Goal: Information Seeking & Learning: Learn about a topic

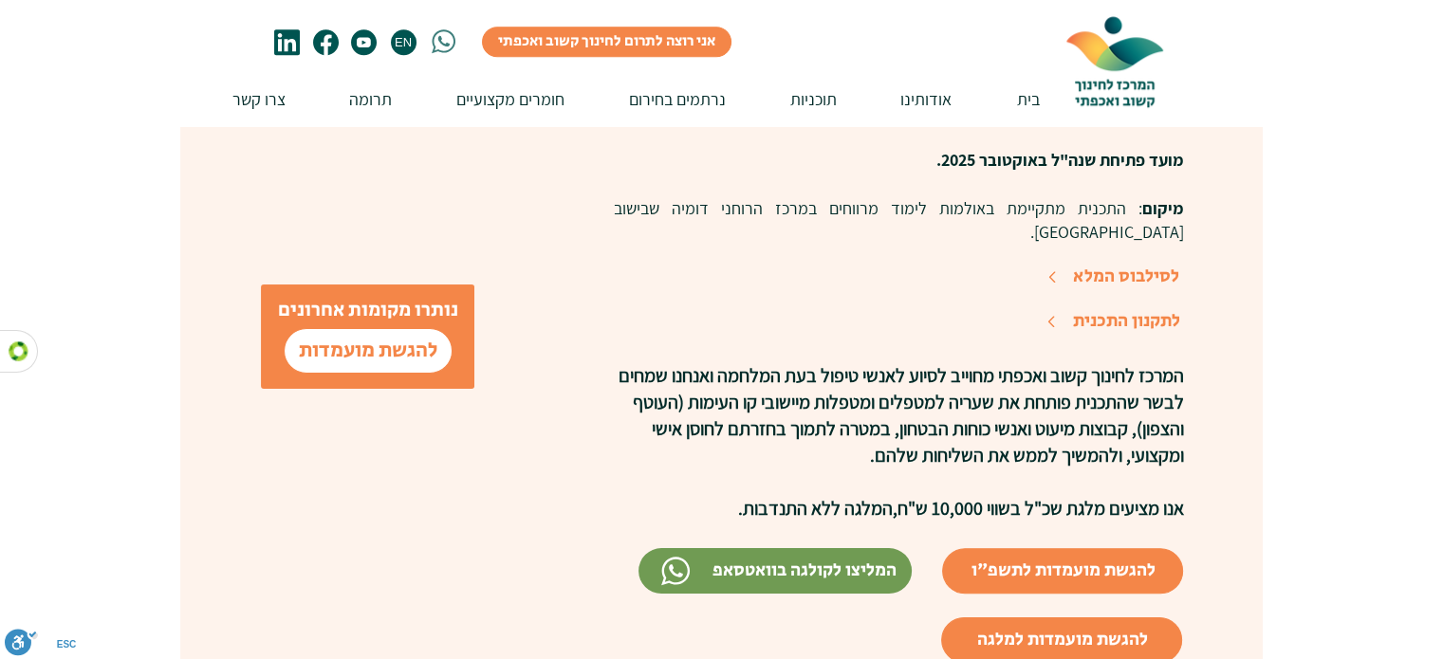
scroll to position [1612, 0]
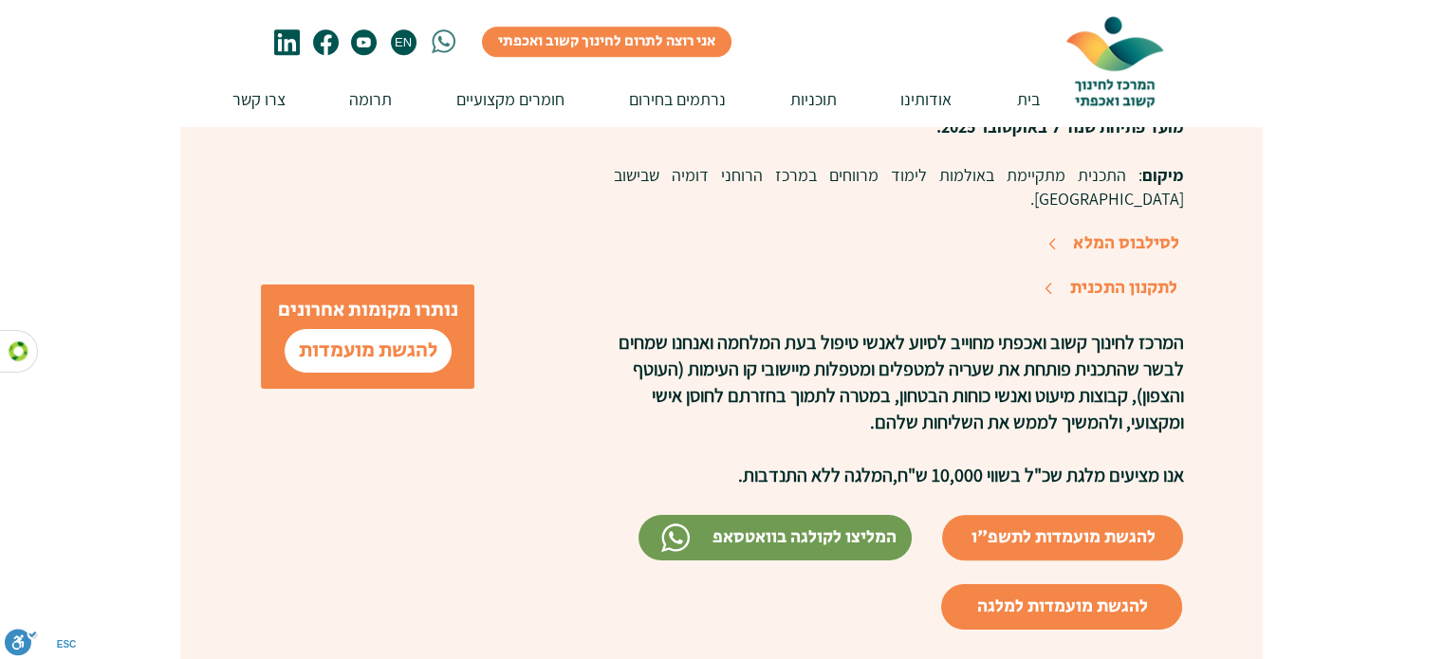
click at [1087, 275] on span "לתקנון התכנית" at bounding box center [1122, 288] width 107 height 26
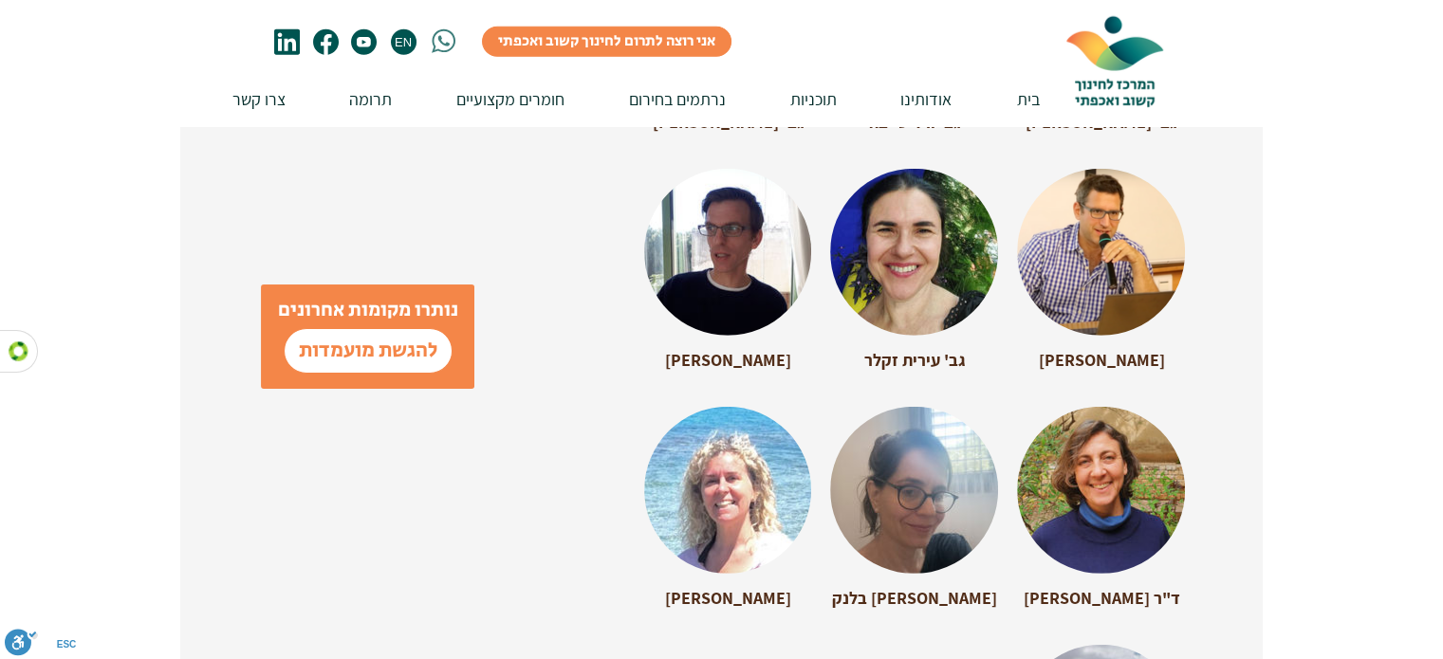
scroll to position [5406, 0]
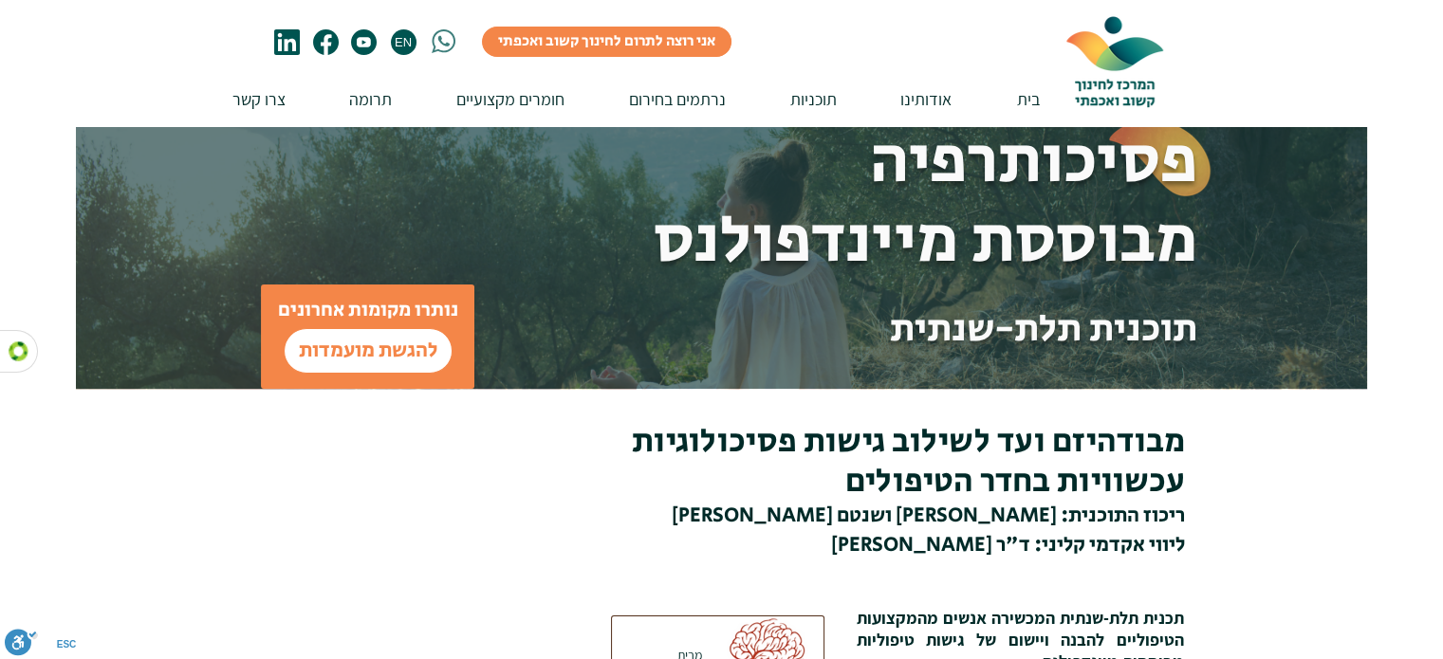
scroll to position [0, 0]
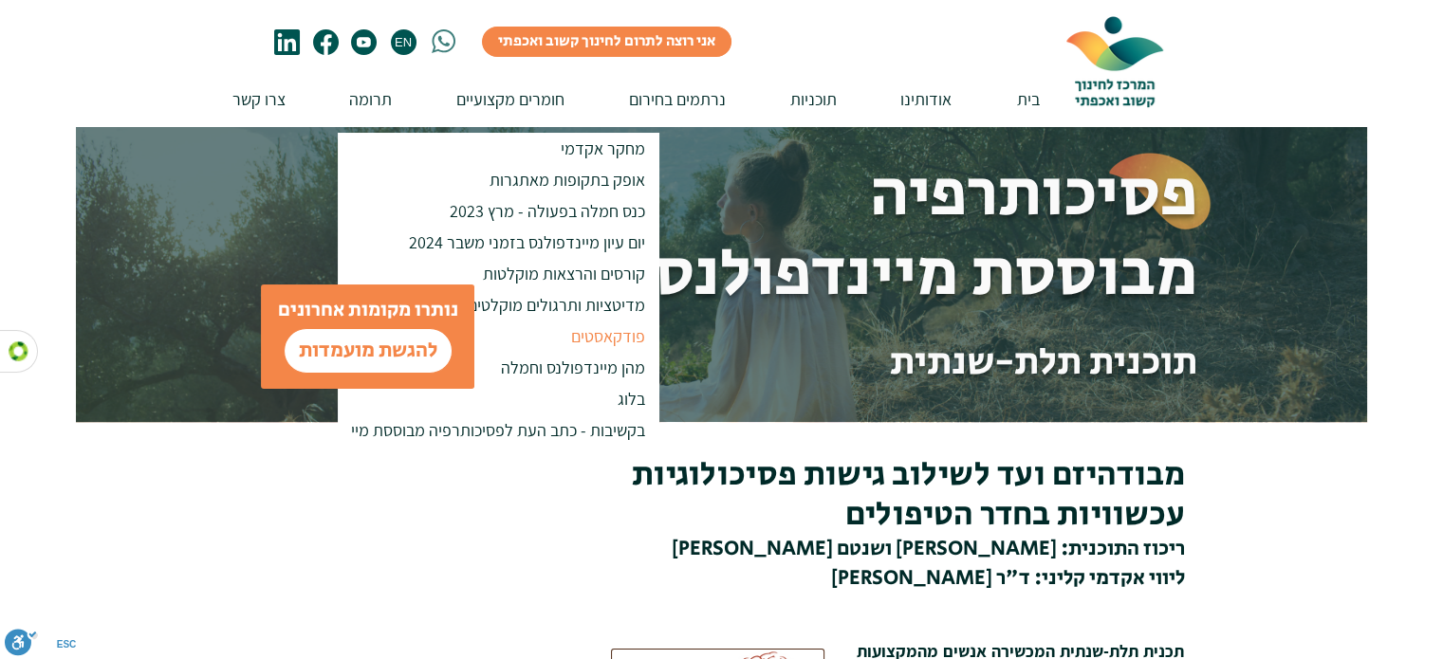
click at [586, 334] on p "פודקאסטים" at bounding box center [607, 336] width 91 height 31
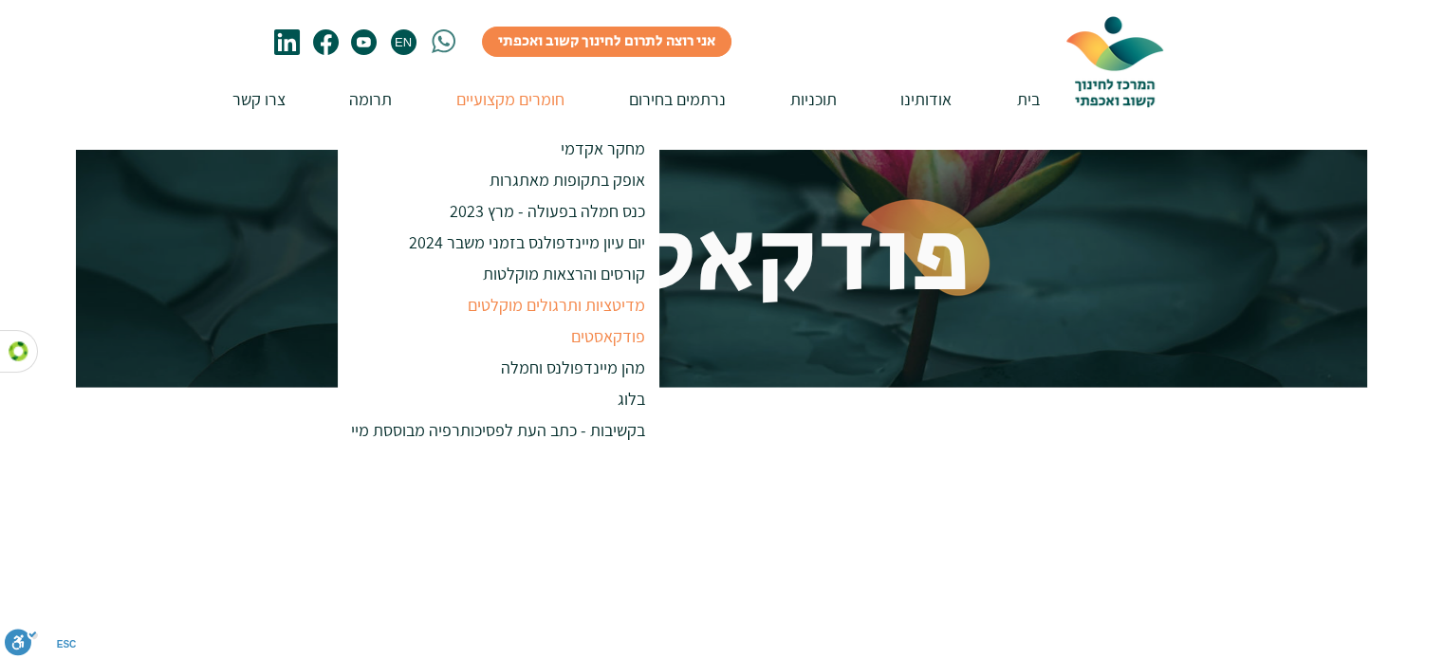
click at [581, 310] on p "מדיטציות ותרגולים מוקלטים" at bounding box center [556, 304] width 194 height 31
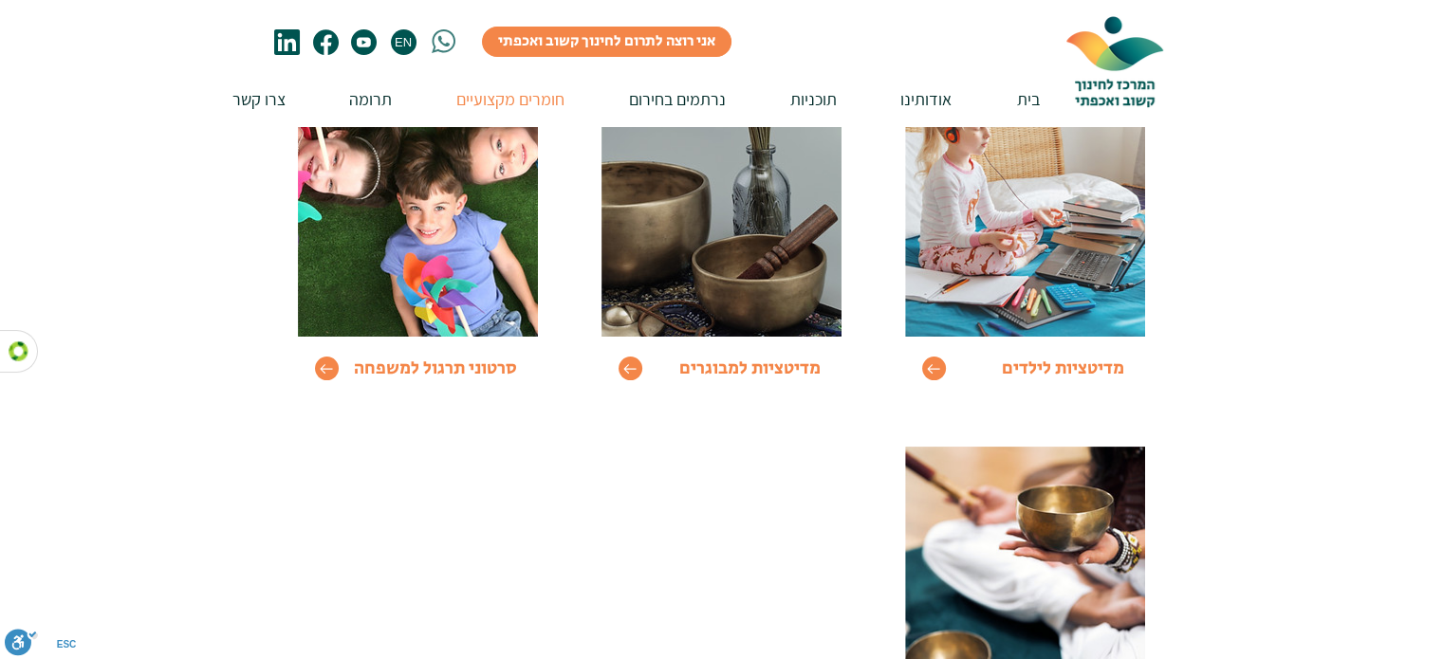
scroll to position [285, 0]
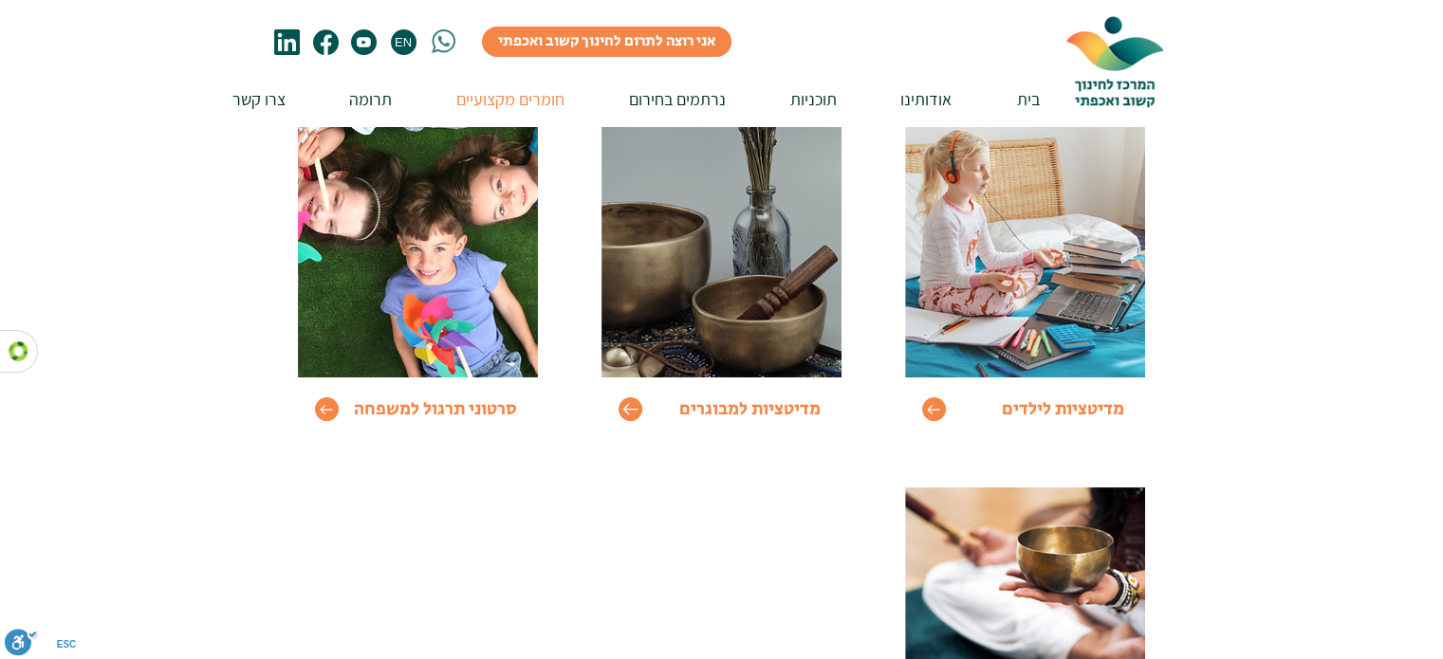
click at [634, 413] on icon "Go to" at bounding box center [630, 409] width 16 height 16
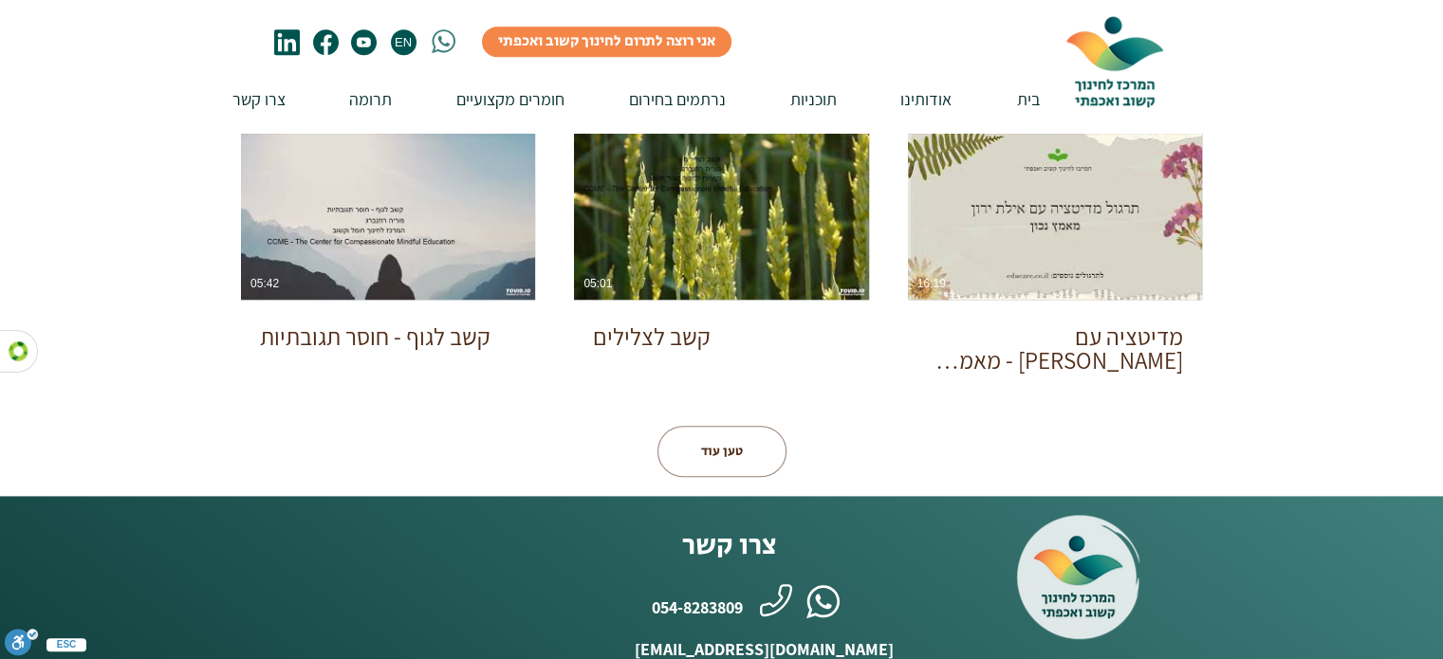
scroll to position [948, 0]
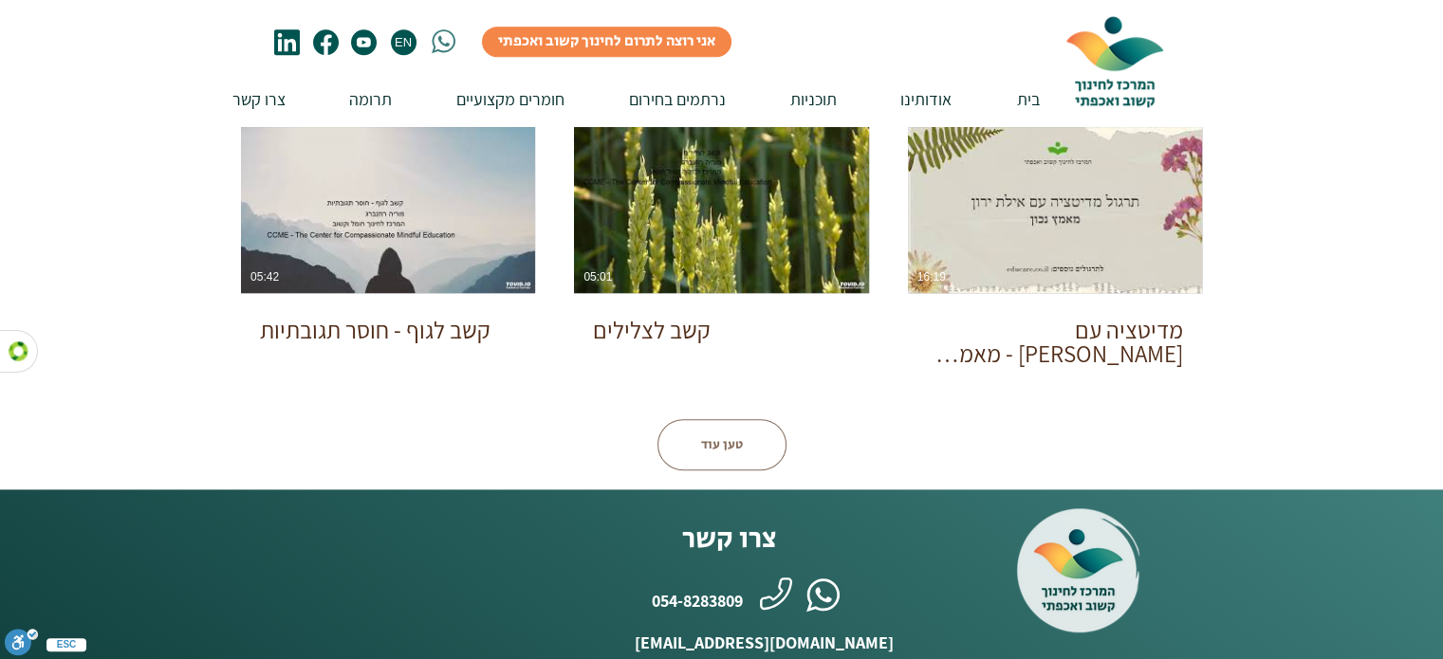
click at [698, 453] on button "טען עוד" at bounding box center [721, 444] width 129 height 51
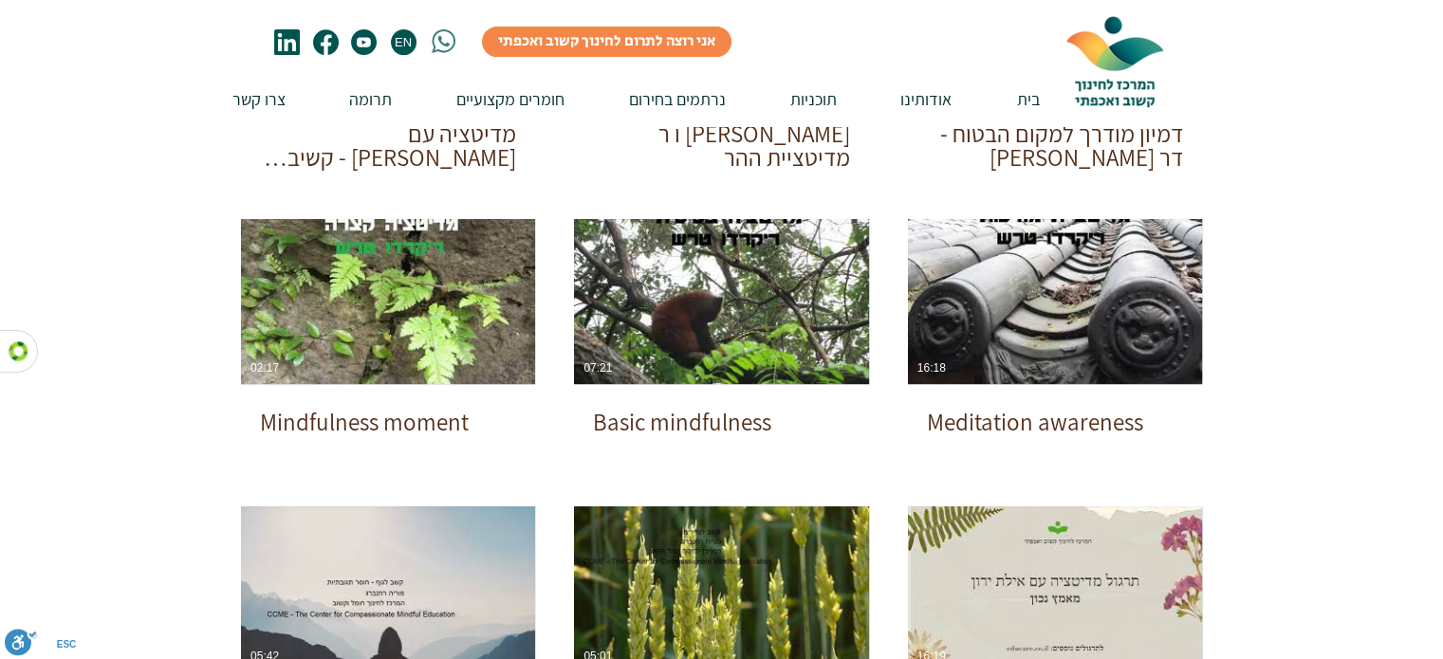
scroll to position [0, 0]
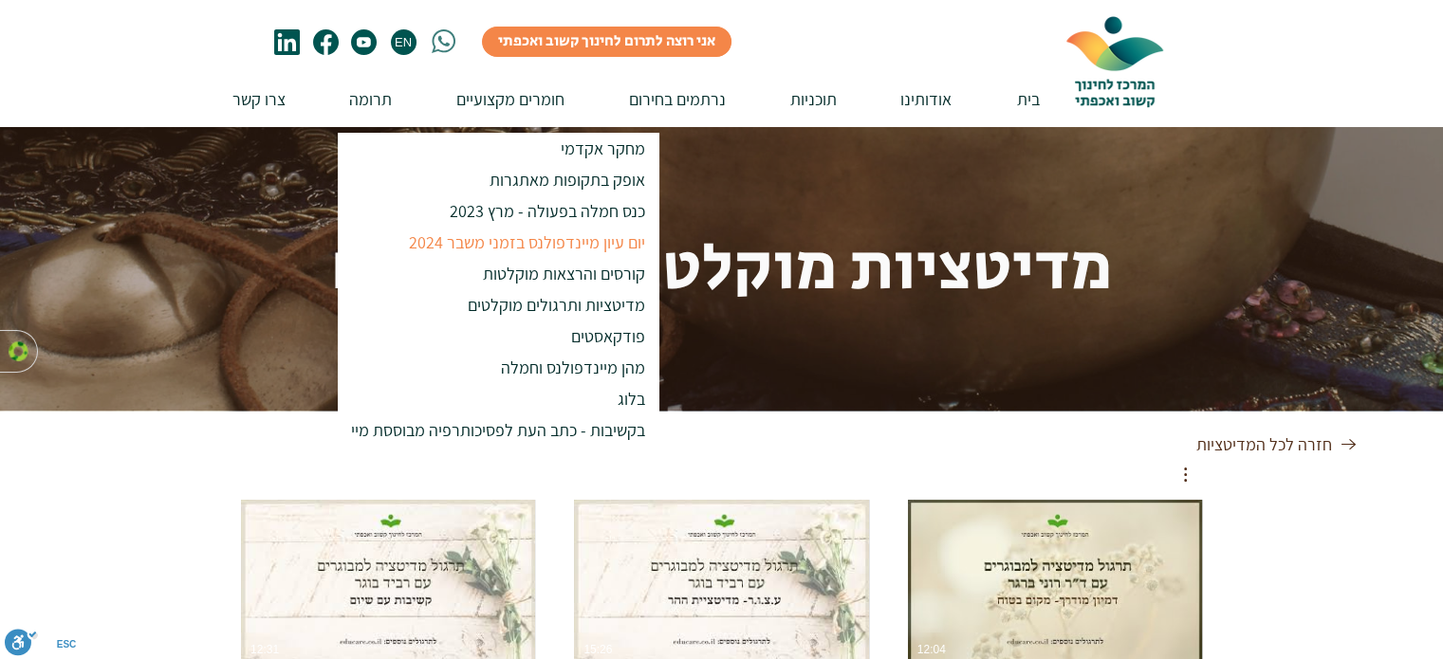
click at [520, 249] on p "יום עיון מיינדפולנס בזמני משבר 2024" at bounding box center [526, 242] width 253 height 31
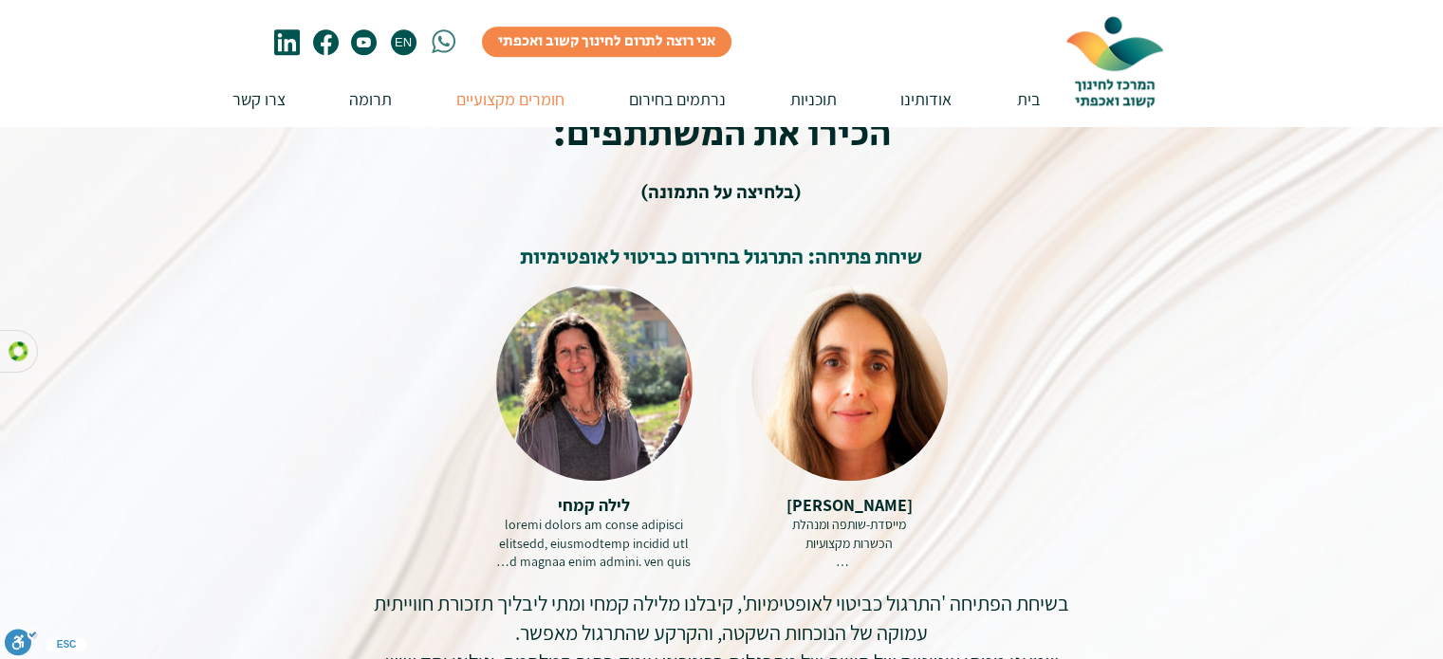
scroll to position [1517, 0]
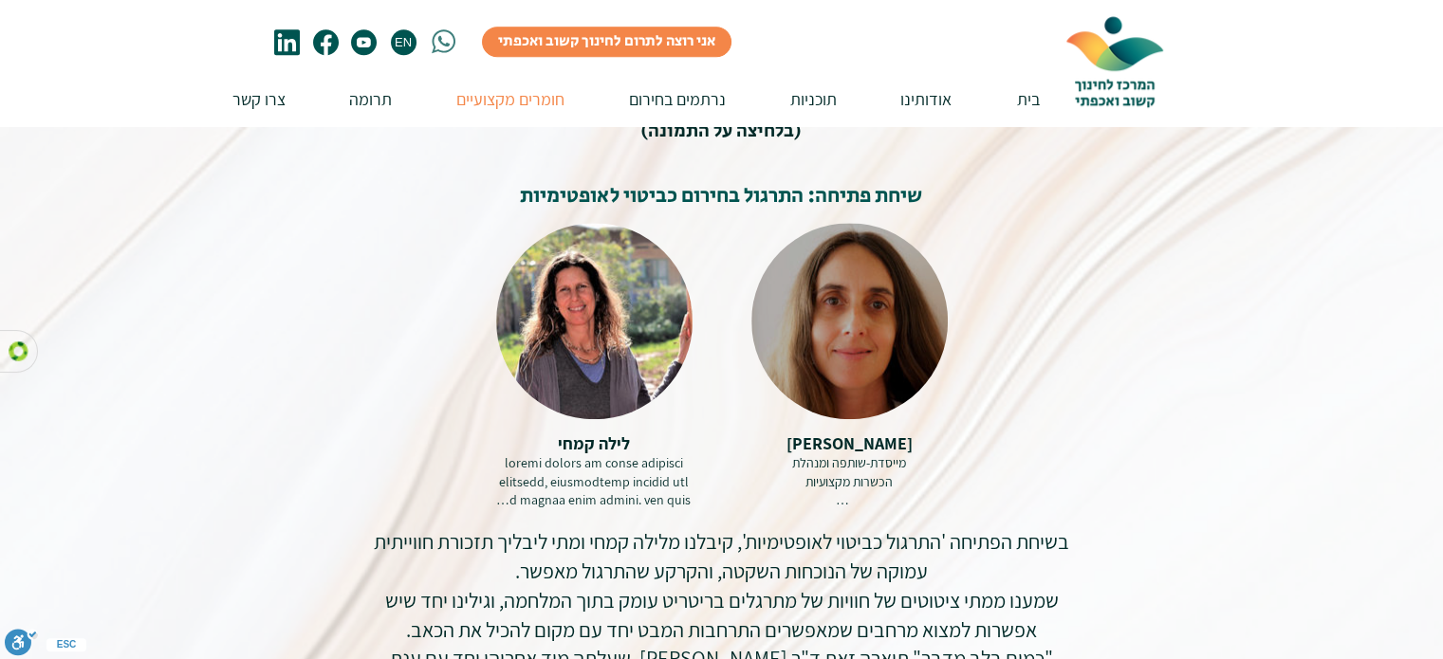
click at [840, 348] on div at bounding box center [849, 321] width 196 height 196
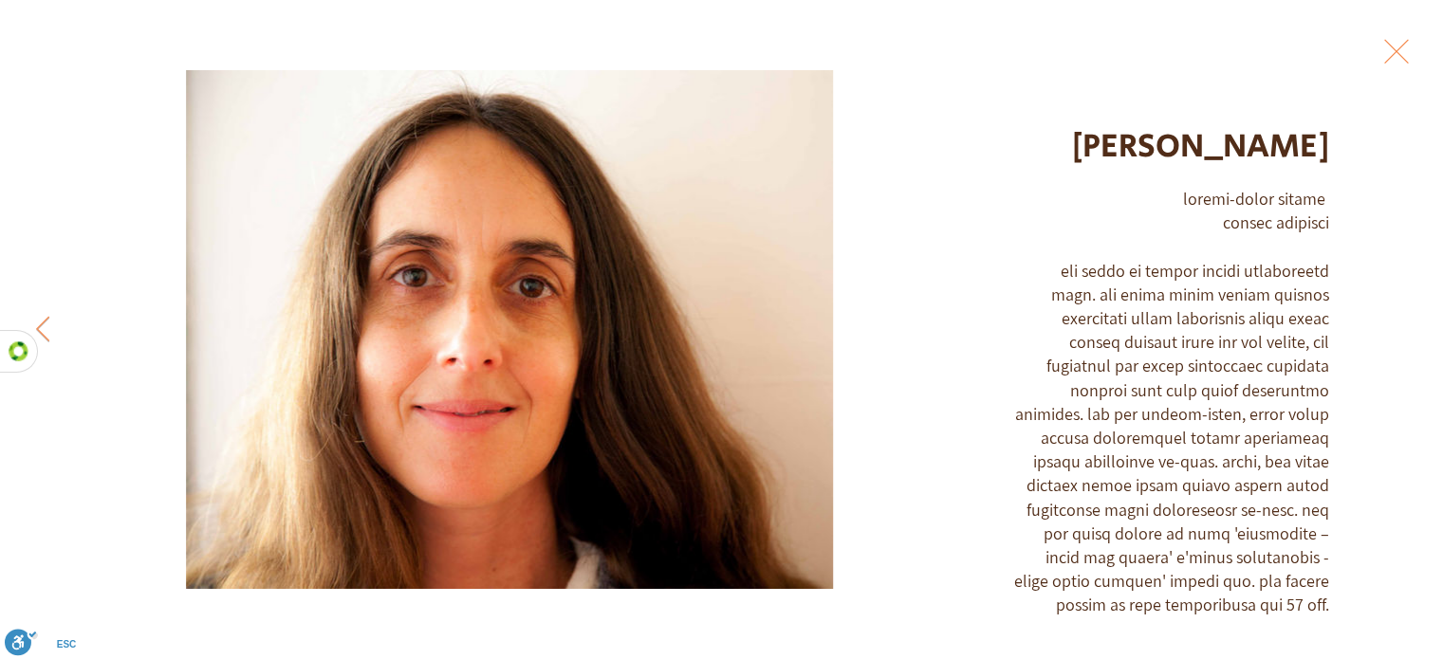
click at [1396, 51] on button "Exit expand mode" at bounding box center [1396, 49] width 36 height 42
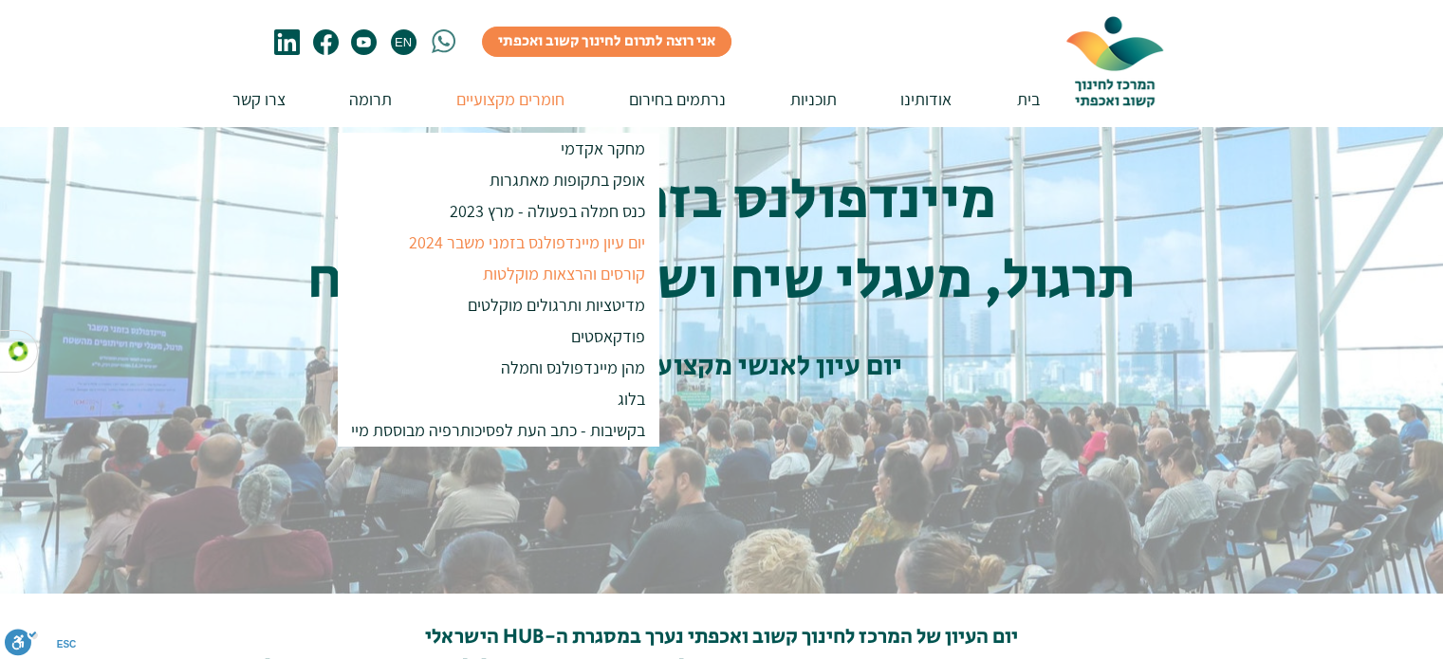
click at [615, 276] on p "קורסים והרצאות מוקלטות" at bounding box center [563, 273] width 179 height 31
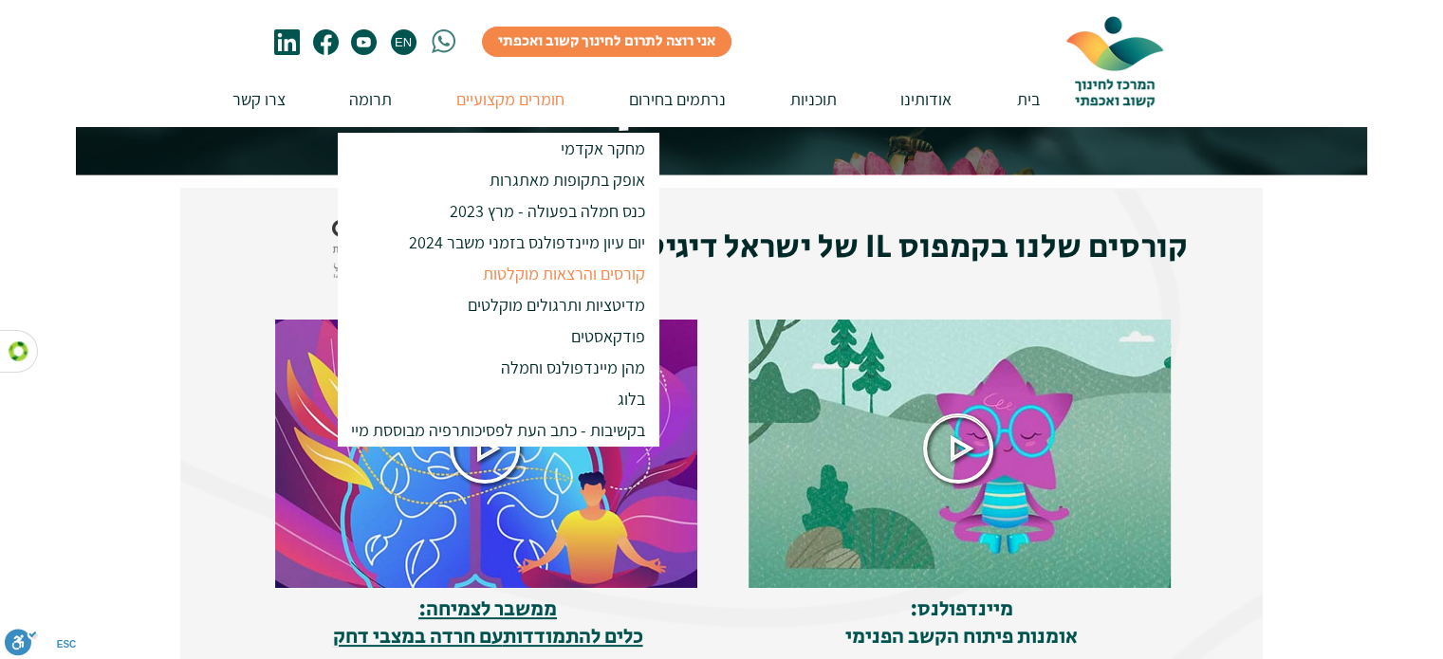
scroll to position [190, 0]
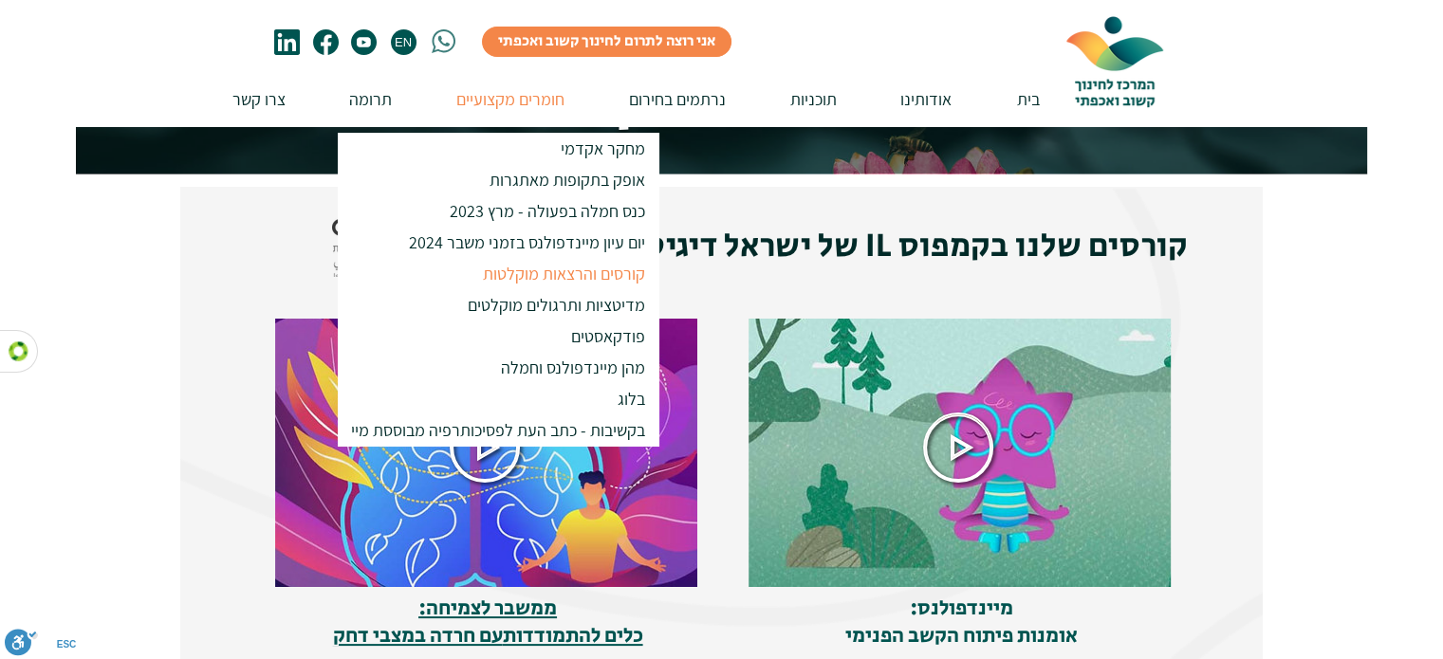
click at [1333, 386] on div at bounding box center [721, 664] width 1443 height 979
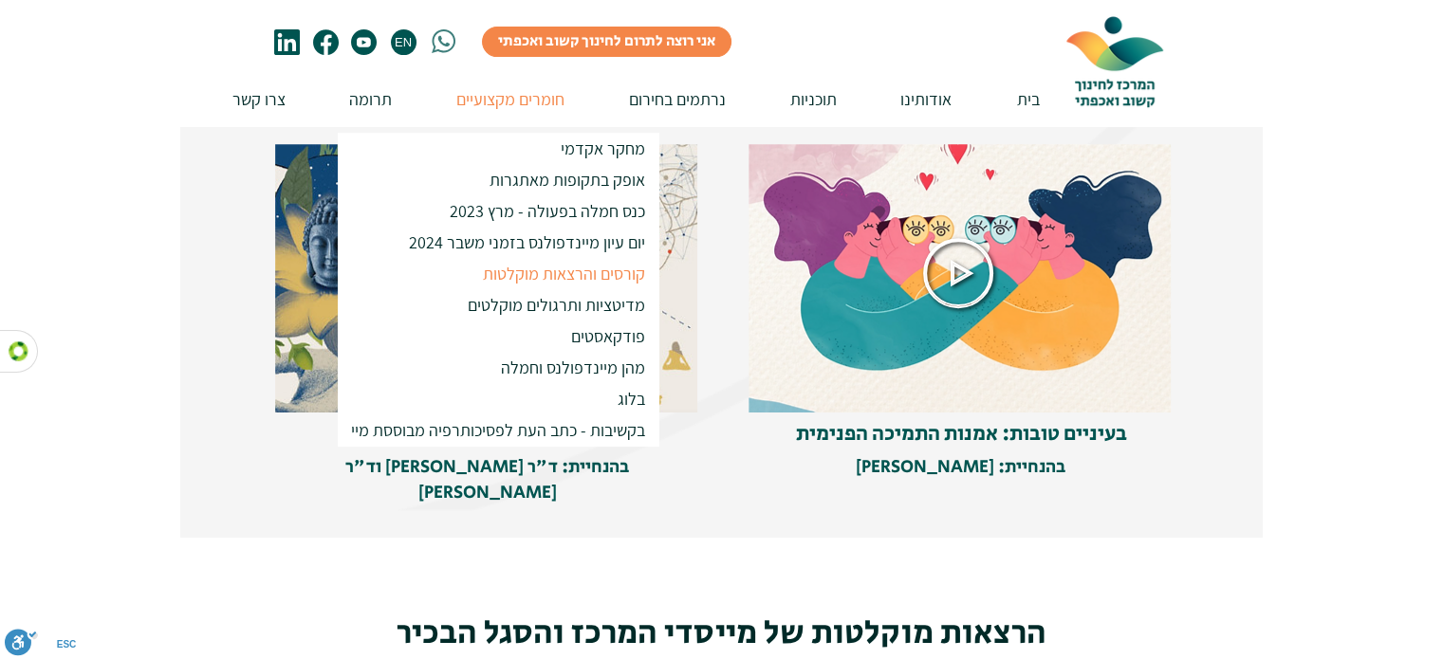
scroll to position [664, 0]
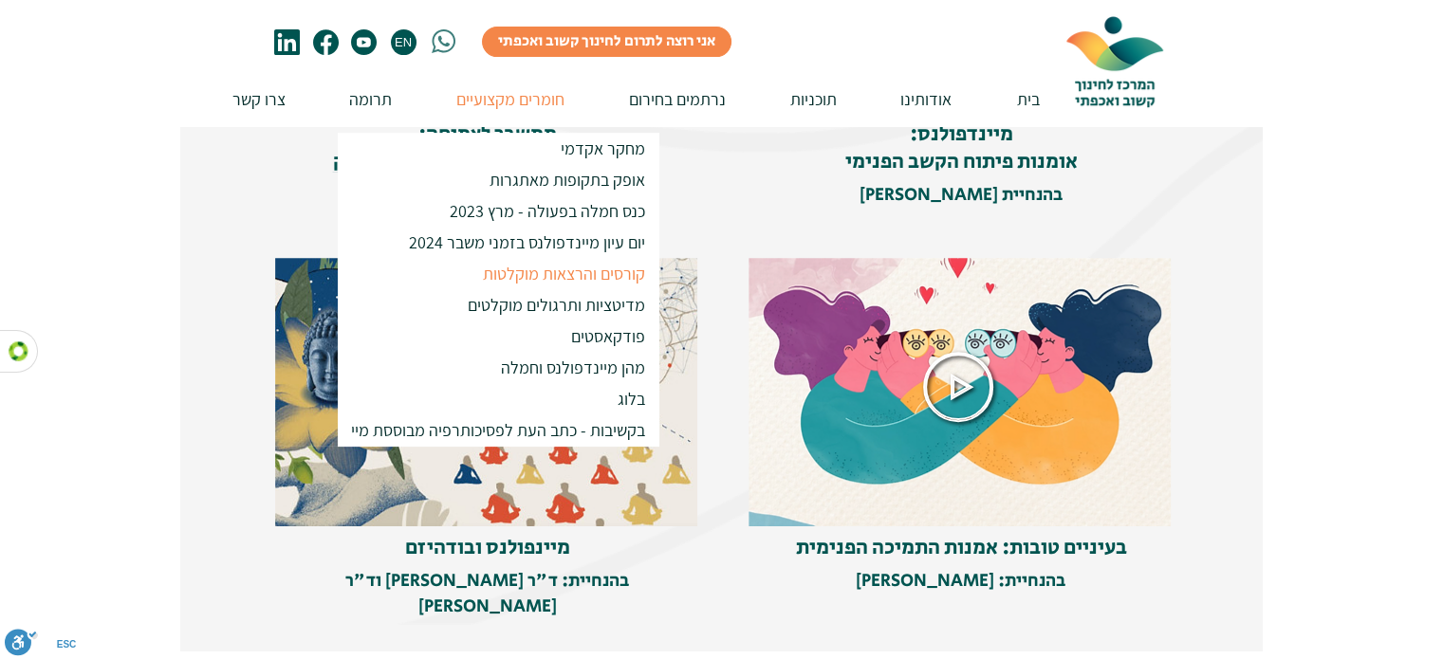
click at [266, 401] on div "ממשבר לצמיחה: כלים להתמודדות עם חרדה במצבי דחק בהנחיית ד"ר [PERSON_NAME] מיינפו…" at bounding box center [484, 232] width 473 height 825
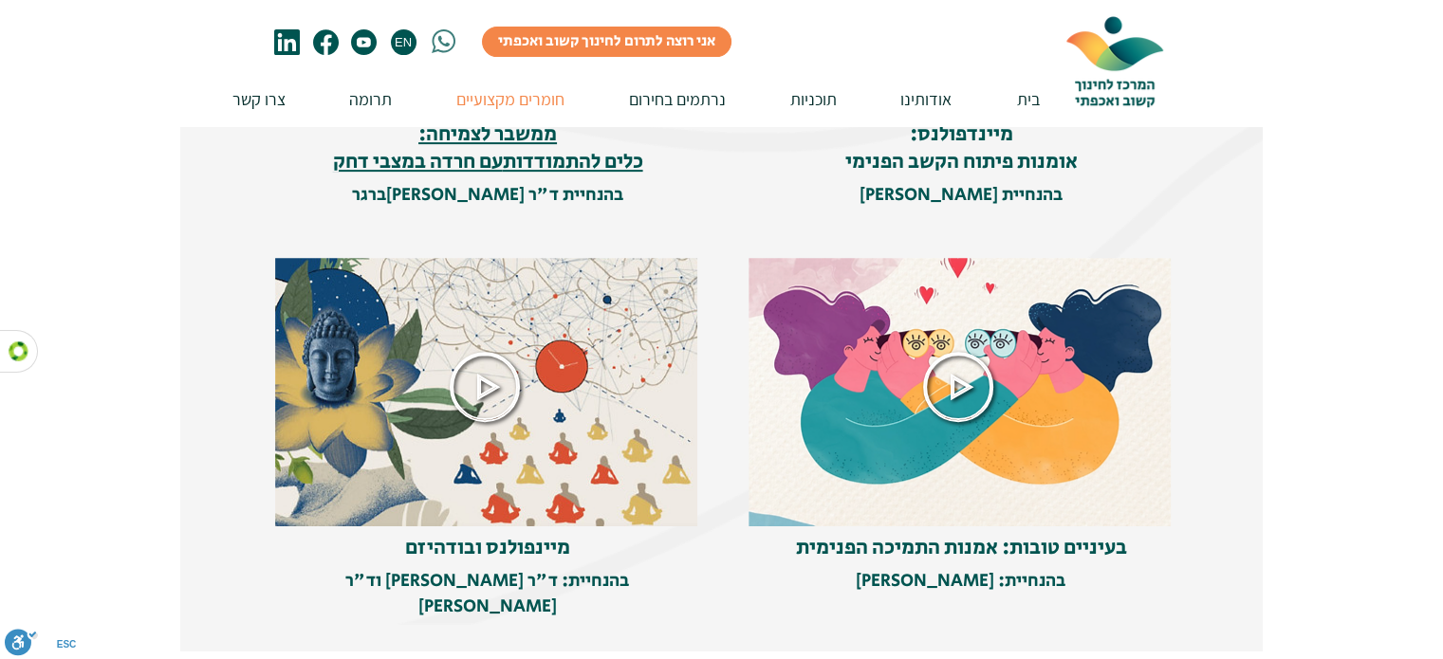
click at [311, 397] on img at bounding box center [487, 387] width 425 height 279
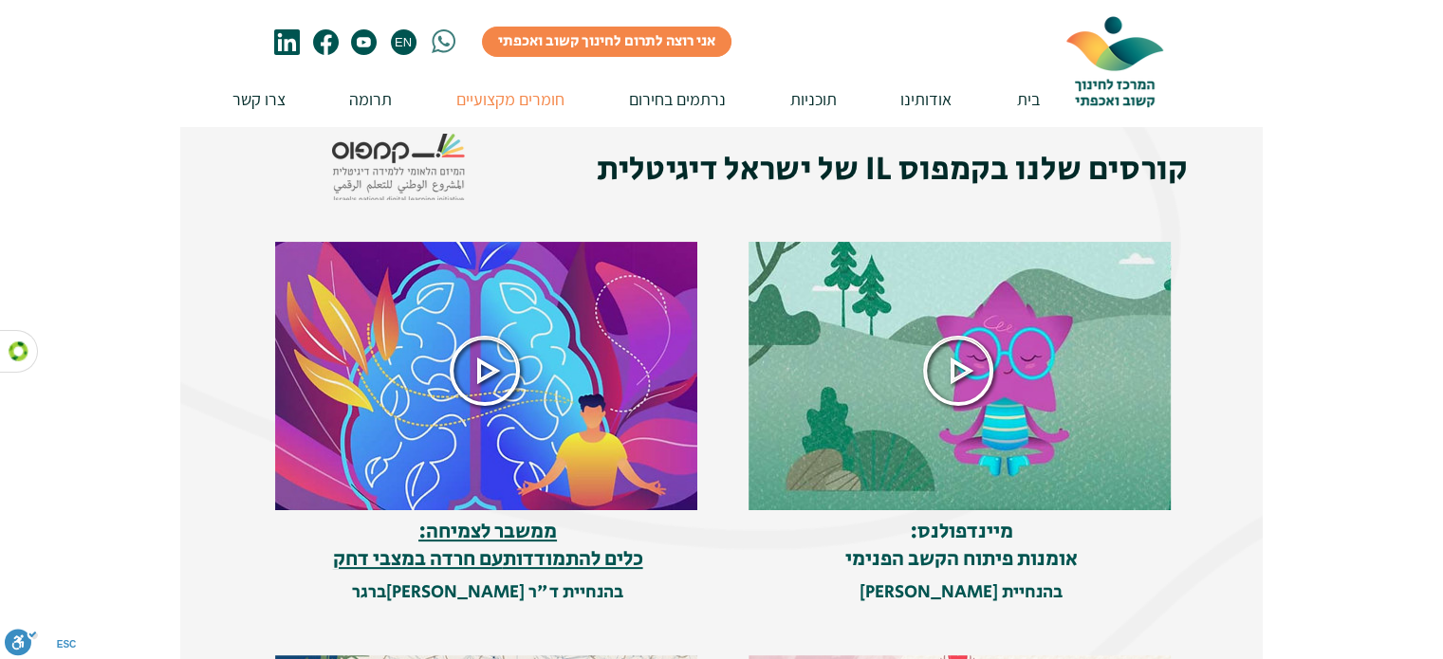
scroll to position [379, 0]
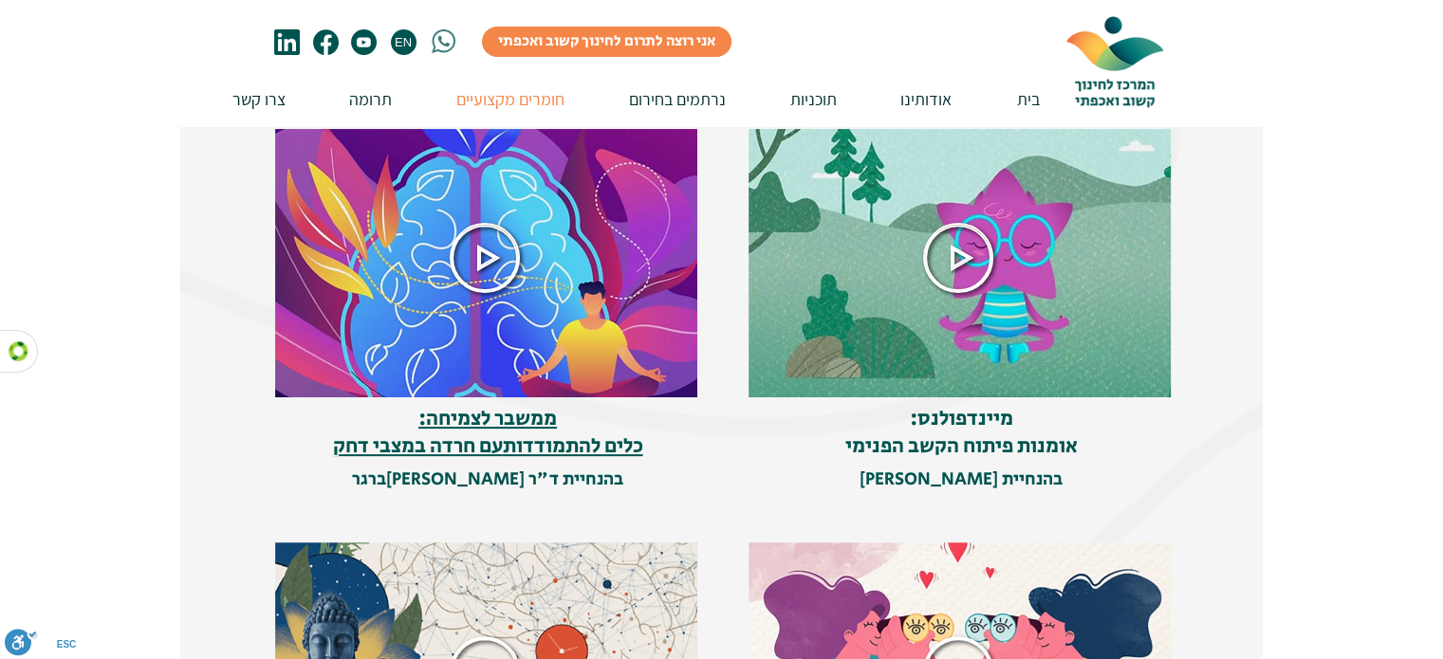
click at [956, 251] on icon at bounding box center [958, 258] width 68 height 68
